Goal: Information Seeking & Learning: Learn about a topic

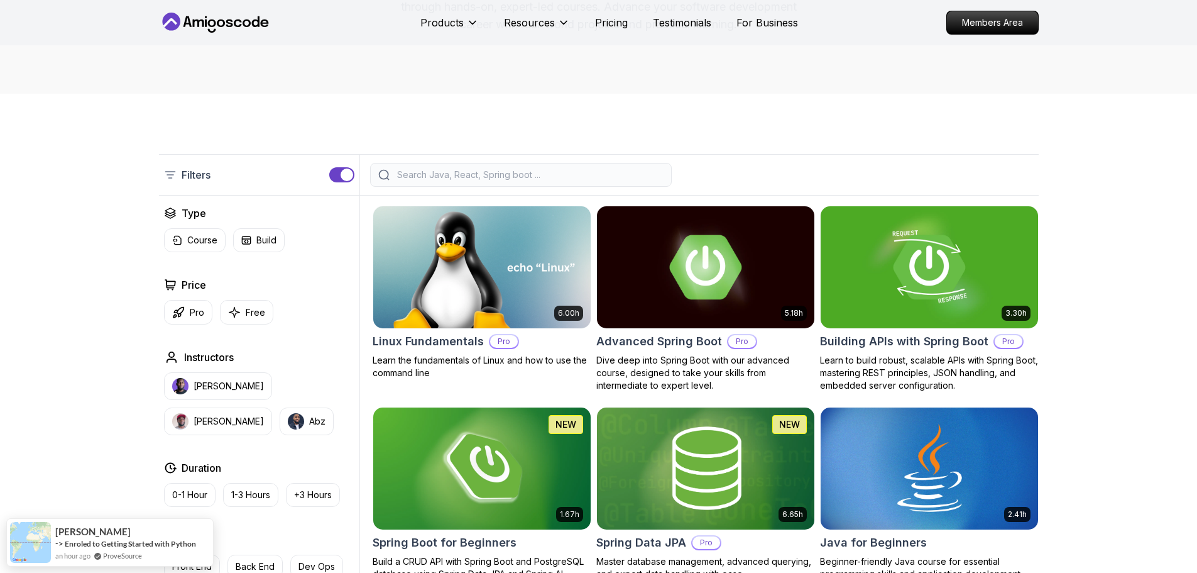
scroll to position [173, 0]
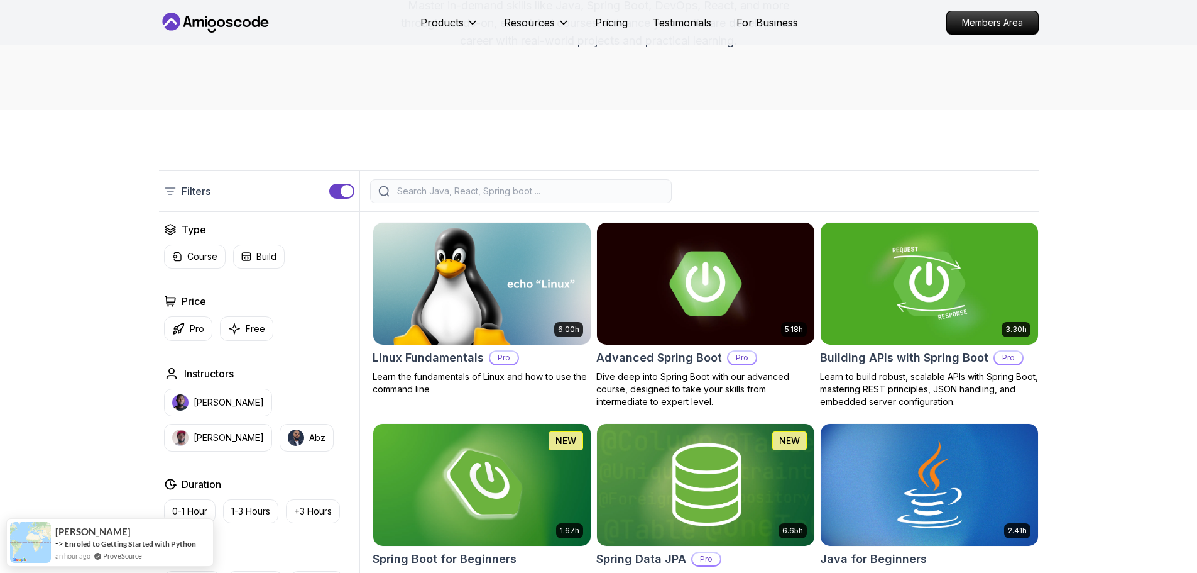
click at [419, 189] on input "search" at bounding box center [529, 191] width 269 height 13
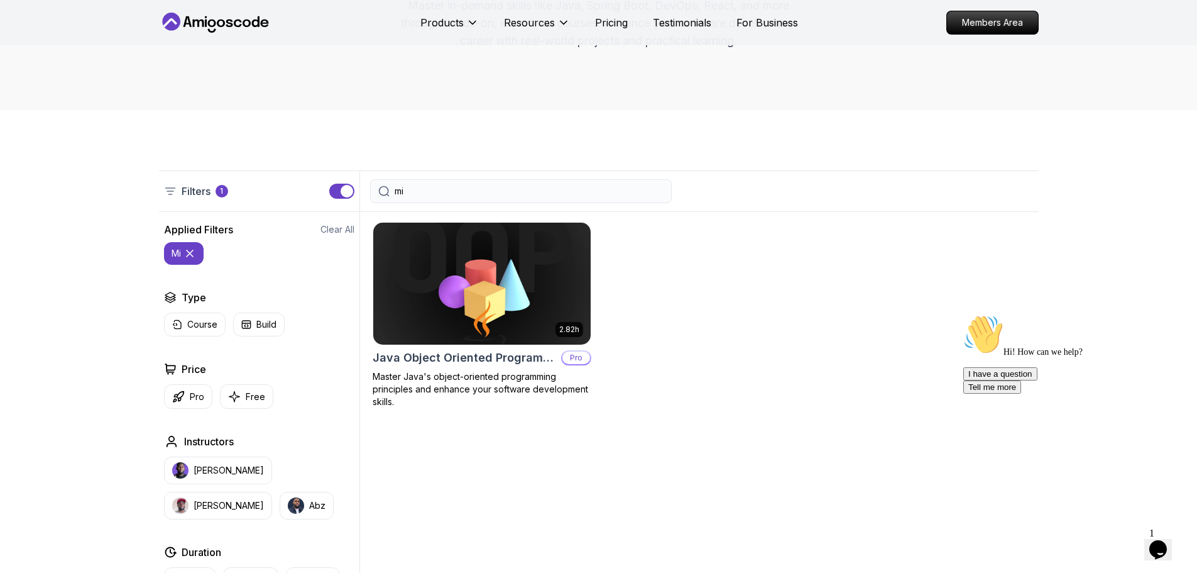
type input "m"
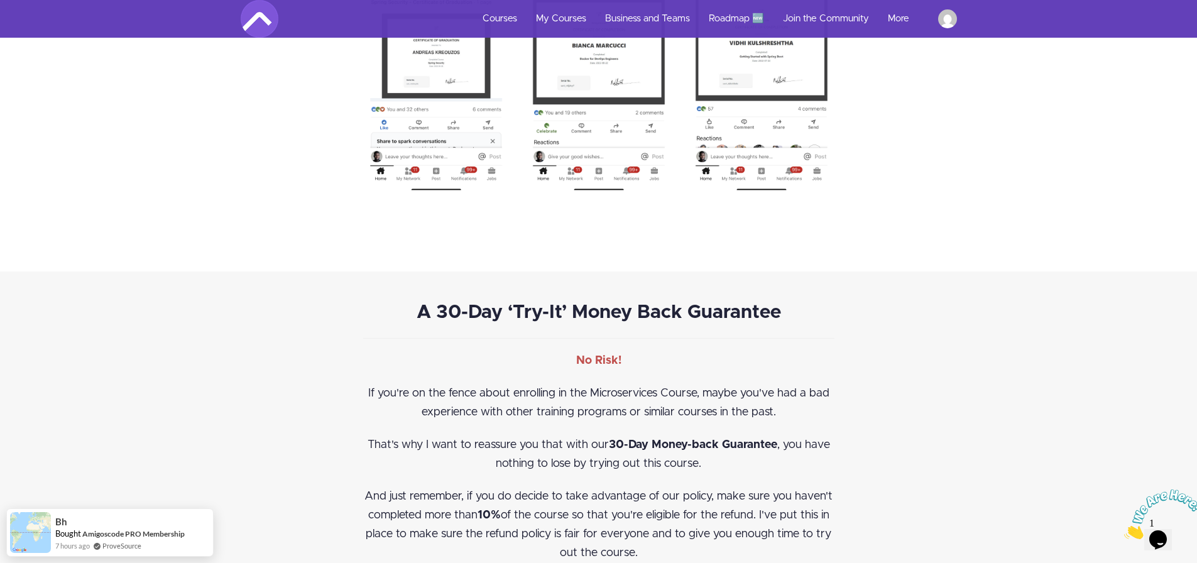
scroll to position [7417, 0]
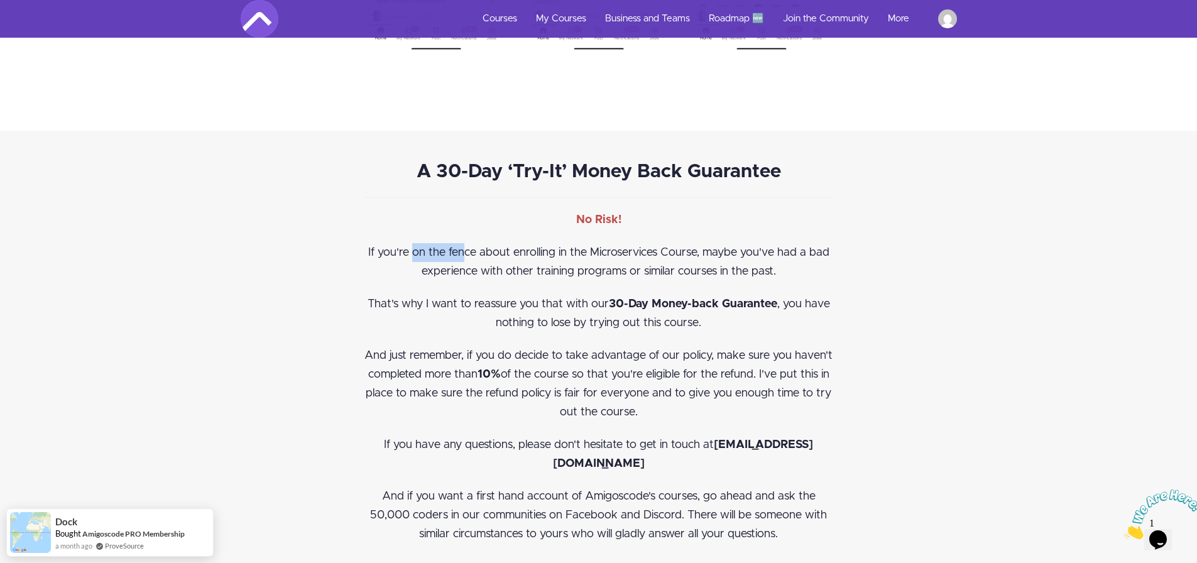
drag, startPoint x: 414, startPoint y: 229, endPoint x: 406, endPoint y: 238, distance: 12.0
click at [480, 243] on p "If you're on the fence about enrolling in the Microservices Course, maybe you'v…" at bounding box center [598, 262] width 471 height 38
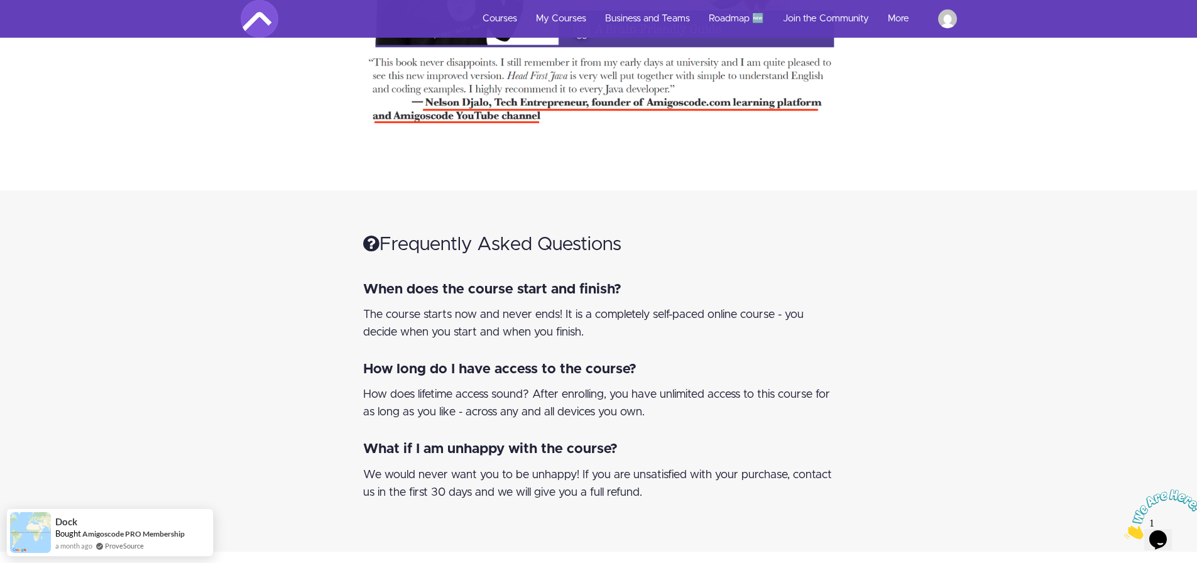
scroll to position [9176, 0]
